Goal: Find specific page/section

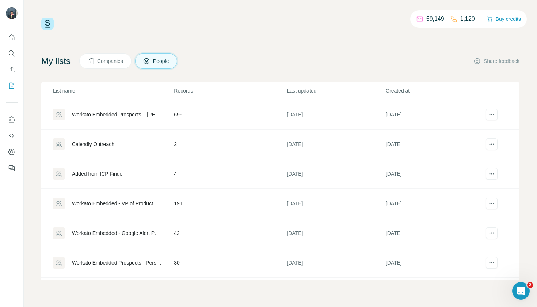
click at [5, 51] on div at bounding box center [11, 100] width 23 height 148
click at [10, 52] on icon "Search" at bounding box center [11, 53] width 7 height 7
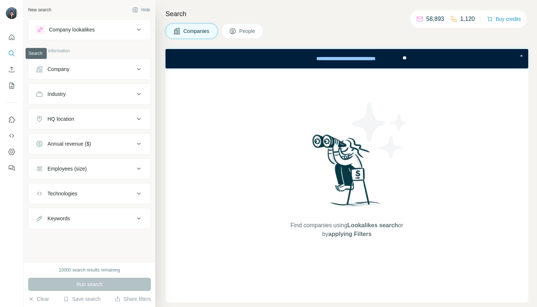
click at [15, 58] on button "Search" at bounding box center [12, 53] width 12 height 13
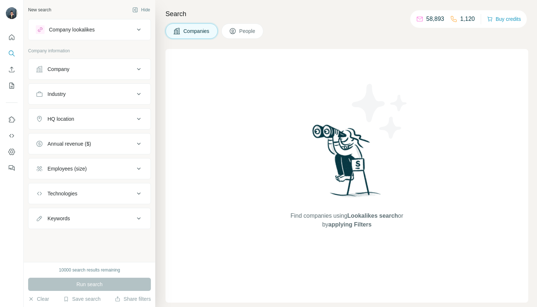
click at [85, 70] on div "Company" at bounding box center [85, 68] width 99 height 7
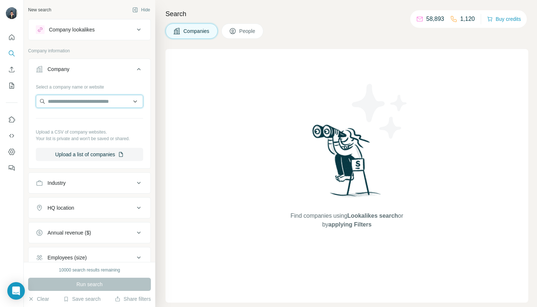
click at [89, 100] on input "text" at bounding box center [89, 101] width 107 height 13
type input "**********"
